Goal: Find specific page/section: Find specific page/section

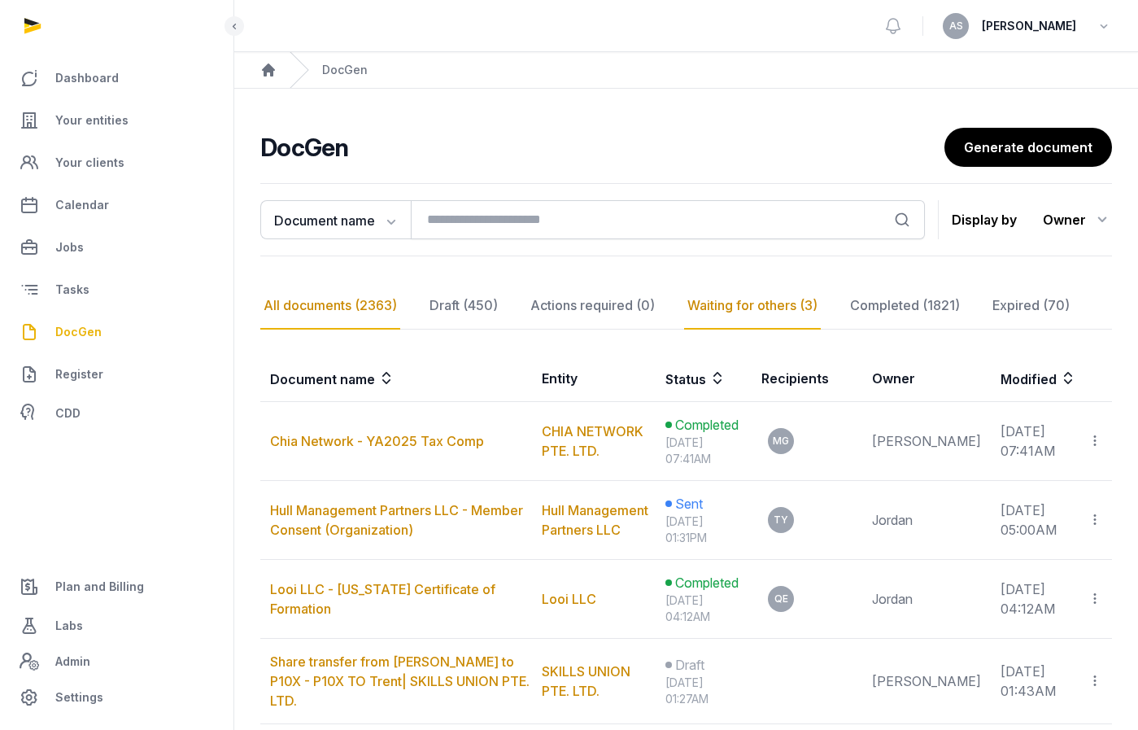
scroll to position [12, 0]
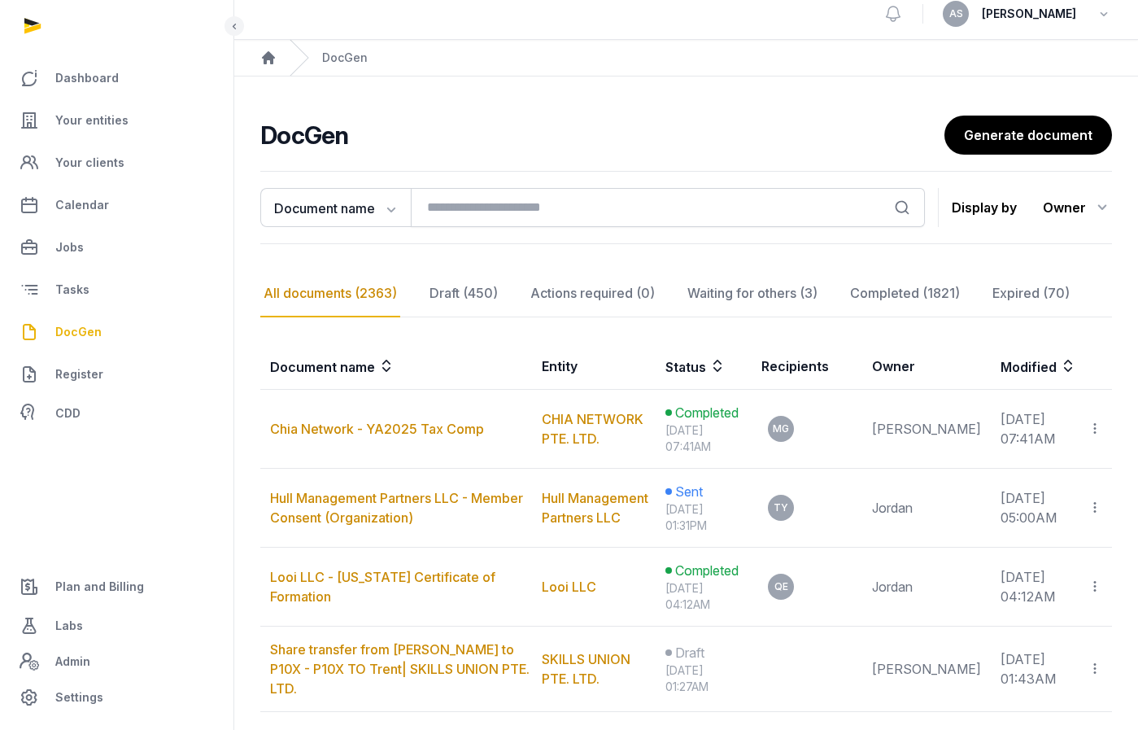
click at [1067, 207] on div "Owner" at bounding box center [1077, 207] width 69 height 26
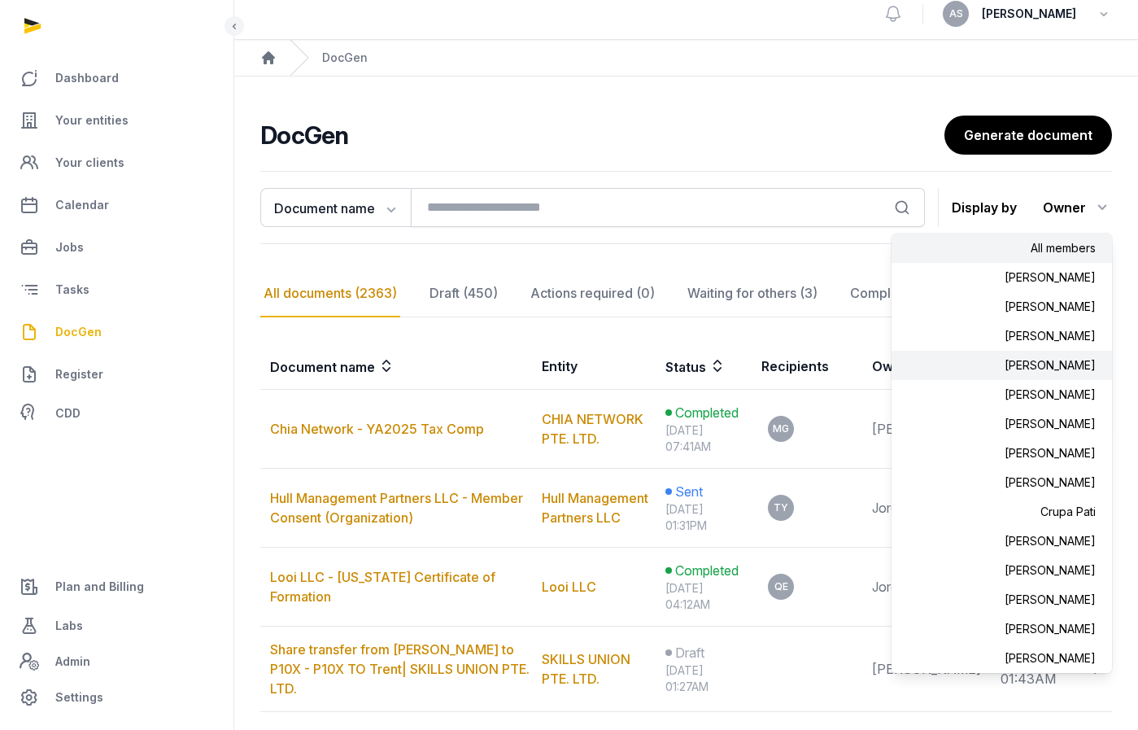
click at [1044, 363] on div "[PERSON_NAME]" at bounding box center [1002, 365] width 221 height 29
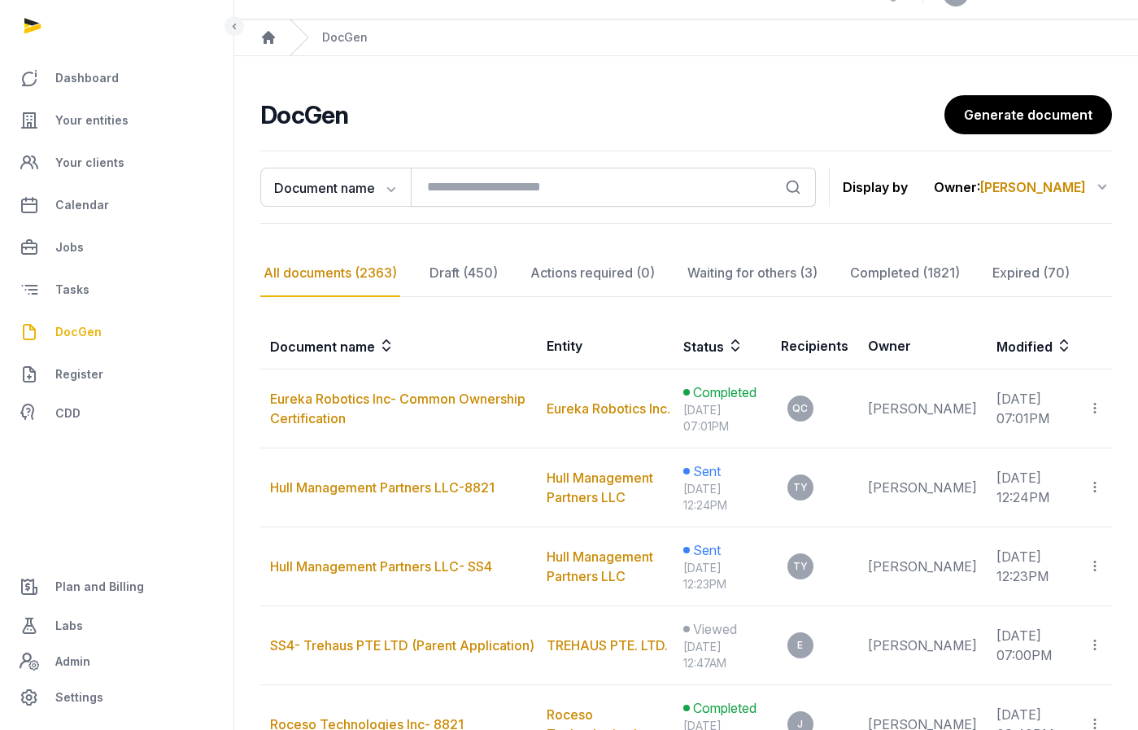
scroll to position [45, 0]
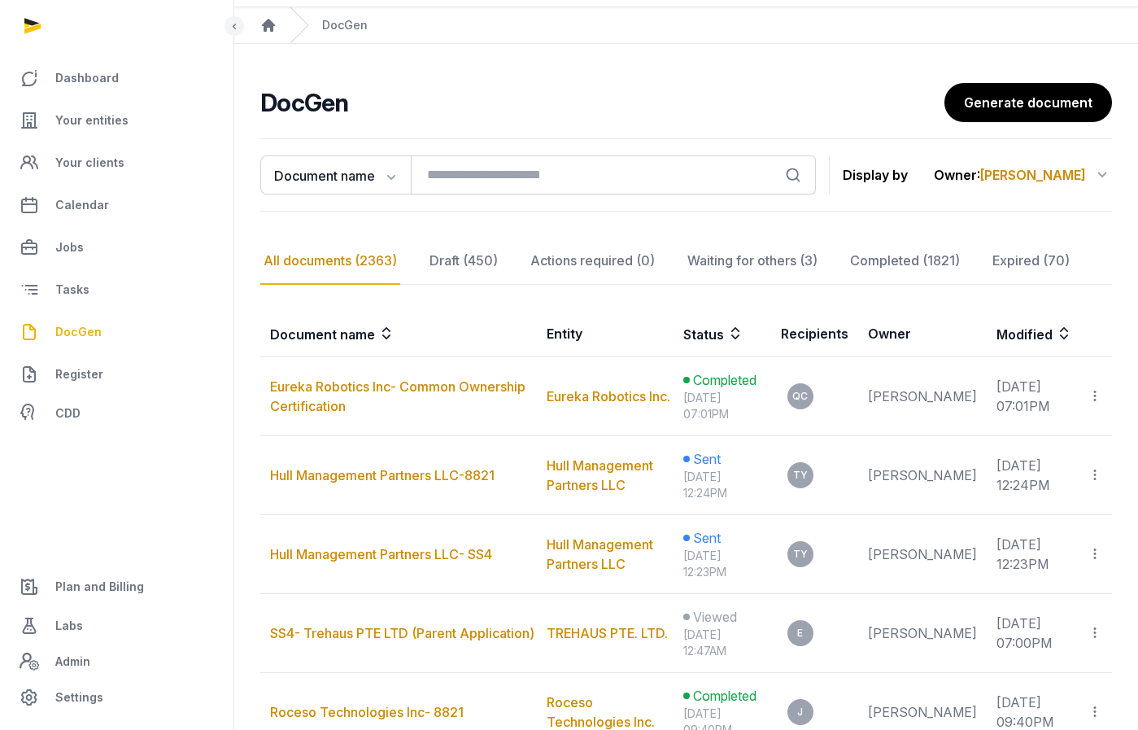
click at [978, 278] on nav "All documents (2363) Draft (450) Actions required (0) Waiting for others (3) Co…" at bounding box center [686, 261] width 852 height 47
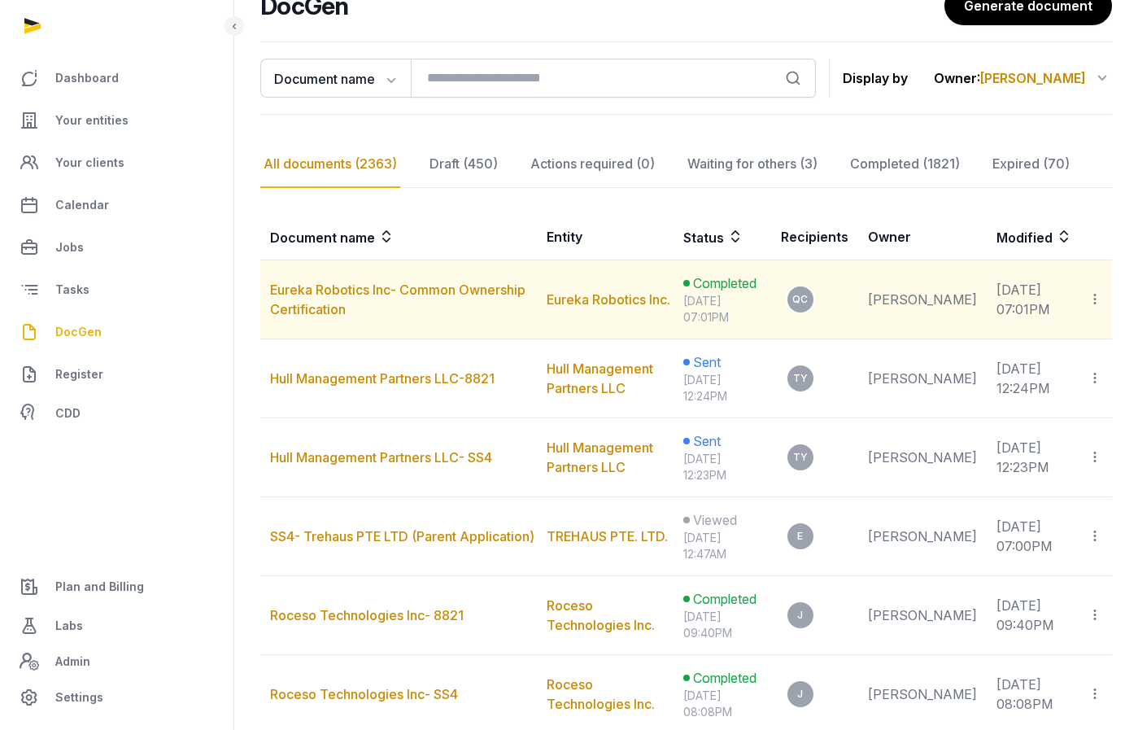
scroll to position [127, 0]
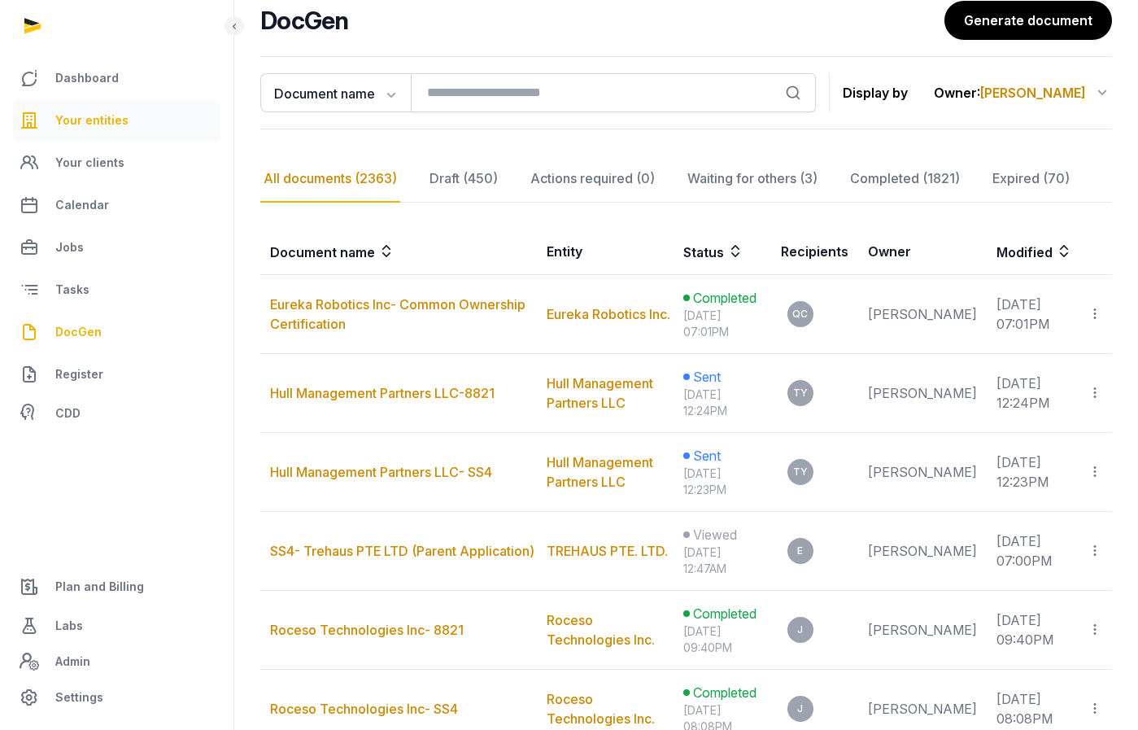
click at [111, 104] on link "Your entities" at bounding box center [117, 120] width 208 height 39
